Goal: Task Accomplishment & Management: Manage account settings

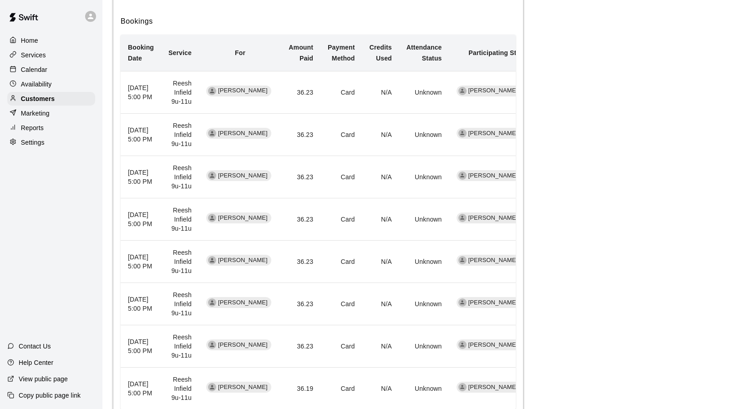
scroll to position [246, 0]
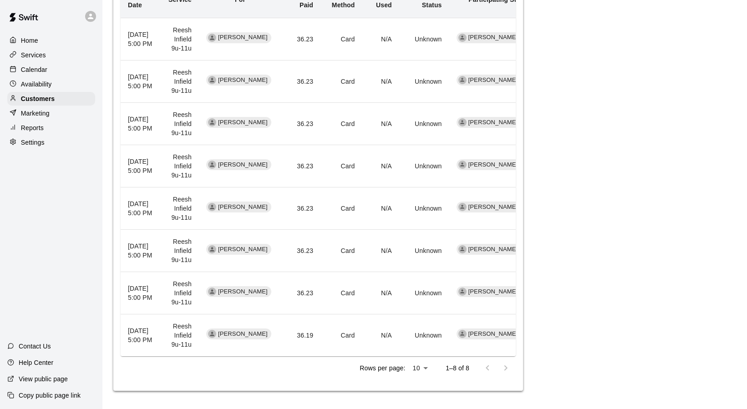
click at [253, 294] on span "[PERSON_NAME]" at bounding box center [242, 292] width 57 height 9
click at [466, 290] on span "[PERSON_NAME]" at bounding box center [493, 292] width 57 height 9
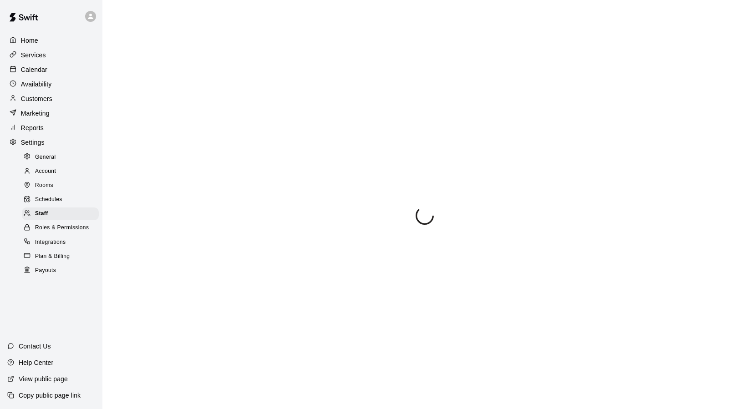
select select "**"
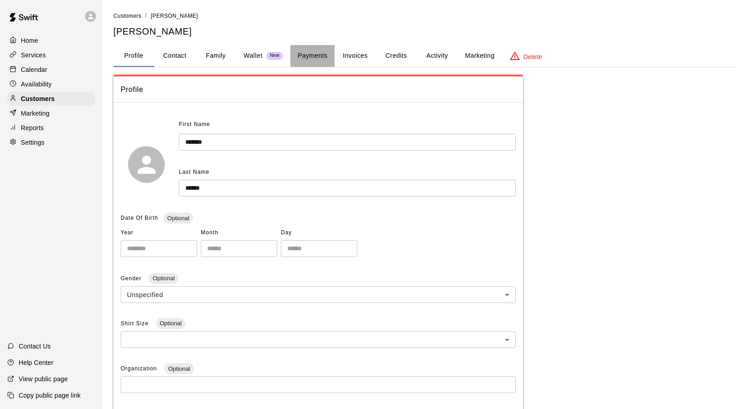
click at [309, 54] on button "Payments" at bounding box center [313, 56] width 44 height 22
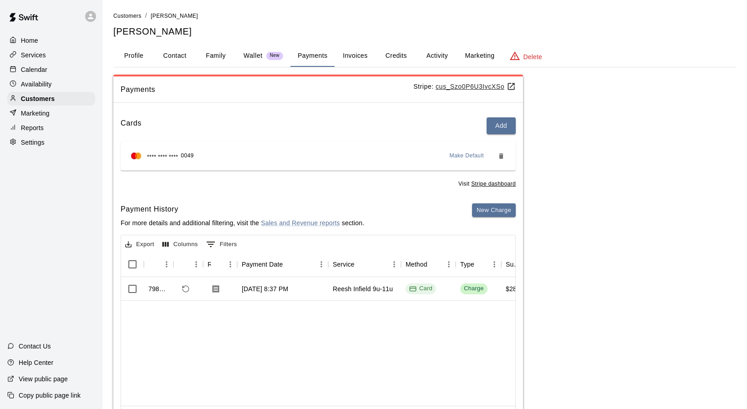
click at [386, 56] on button "Credits" at bounding box center [396, 56] width 41 height 22
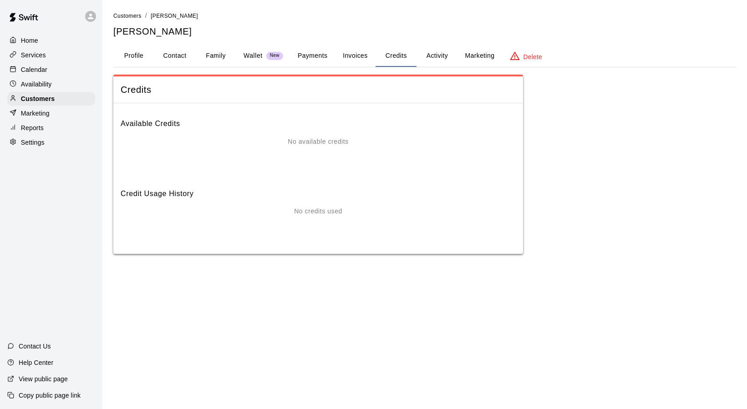
click at [326, 150] on div "No available credits" at bounding box center [318, 155] width 395 height 36
click at [432, 55] on button "Activity" at bounding box center [437, 56] width 41 height 22
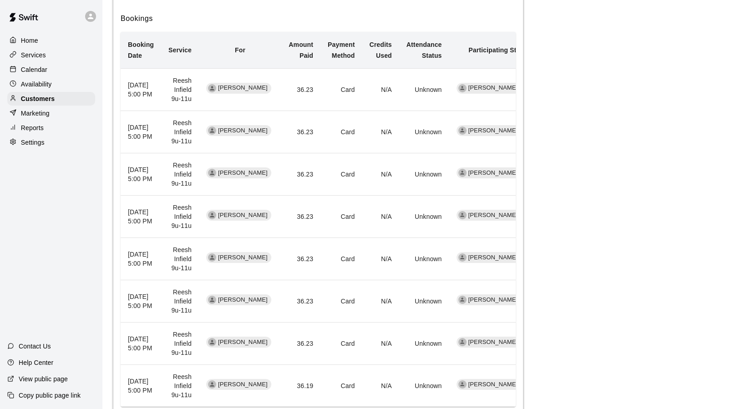
scroll to position [246, 0]
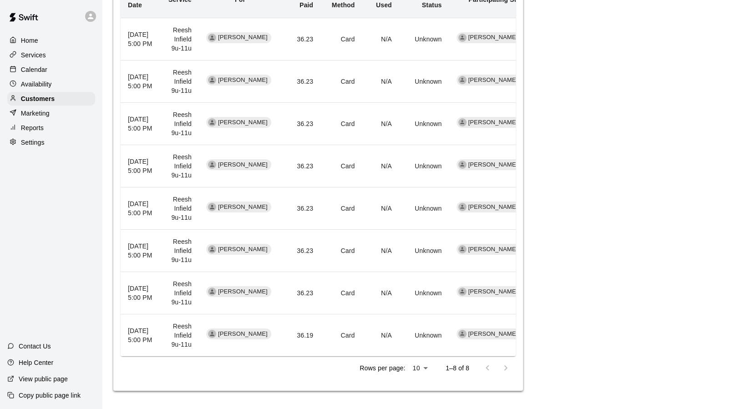
click at [507, 366] on div at bounding box center [497, 368] width 36 height 18
click at [196, 337] on td "Reesh Infield 9u-11u" at bounding box center [180, 336] width 38 height 42
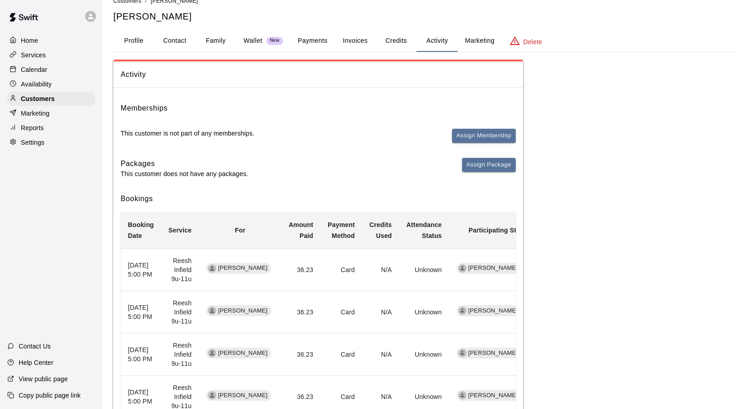
scroll to position [14, 0]
click at [321, 43] on button "Payments" at bounding box center [313, 42] width 44 height 22
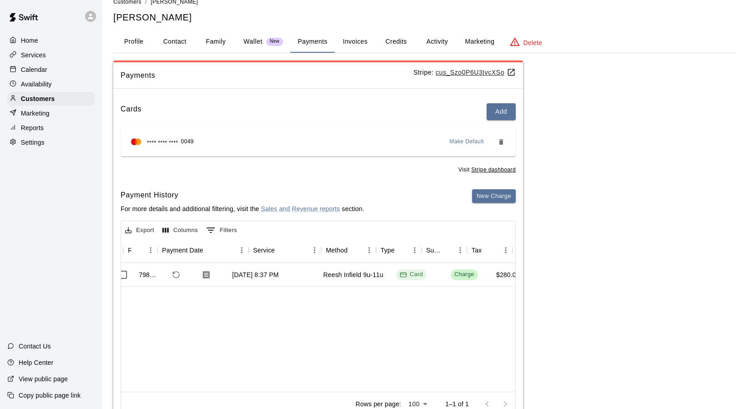
scroll to position [0, 0]
